Goal: Navigation & Orientation: Find specific page/section

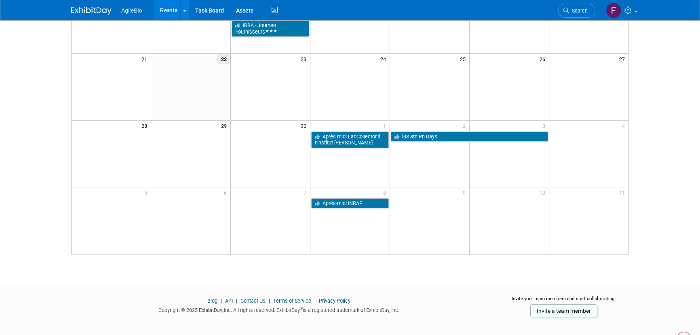
scroll to position [243, 0]
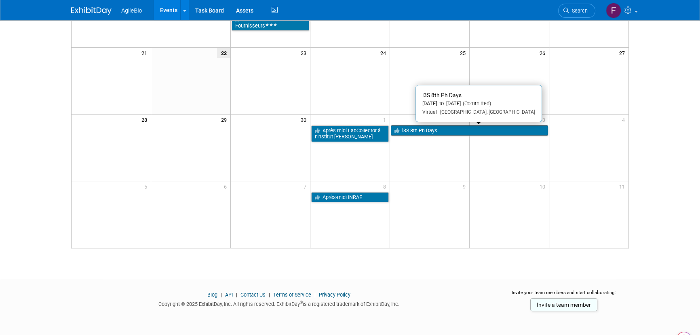
click at [428, 129] on link "i3S 8th Ph Days" at bounding box center [469, 130] width 157 height 11
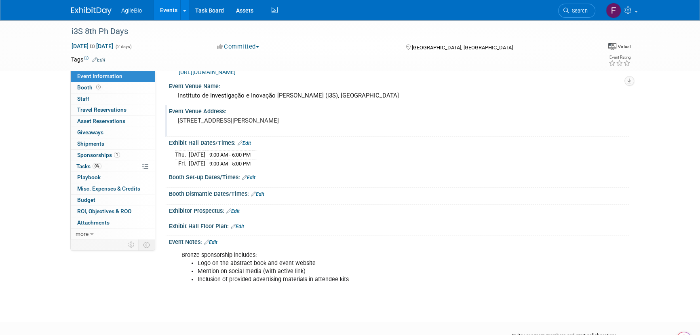
scroll to position [20, 0]
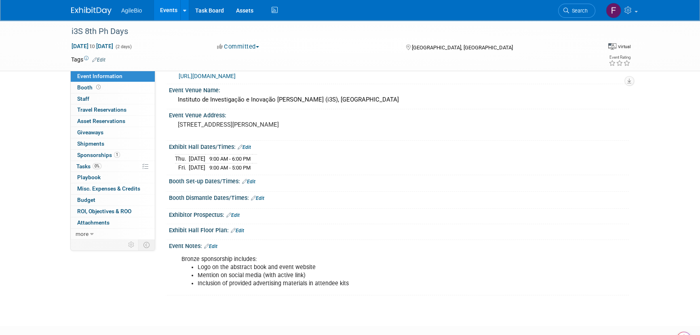
click at [236, 76] on link "https://www.i3s.up.pt/event.php?v=357" at bounding box center [207, 76] width 57 height 6
click at [165, 9] on link "Events" at bounding box center [169, 10] width 30 height 20
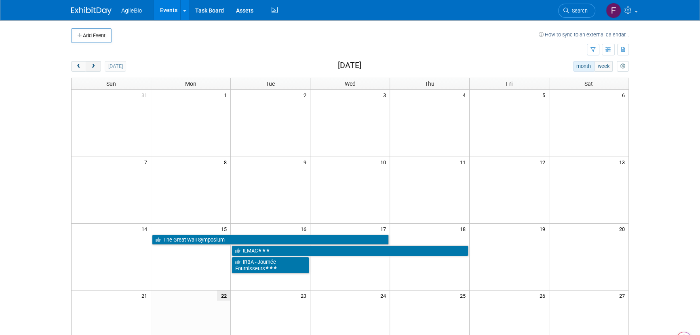
click at [99, 65] on button "next" at bounding box center [93, 66] width 15 height 11
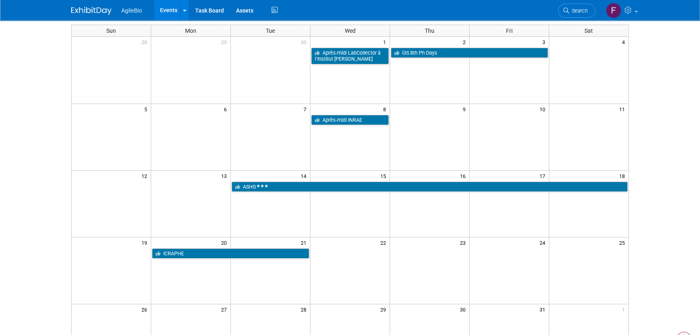
scroll to position [53, 0]
